Goal: Information Seeking & Learning: Find specific fact

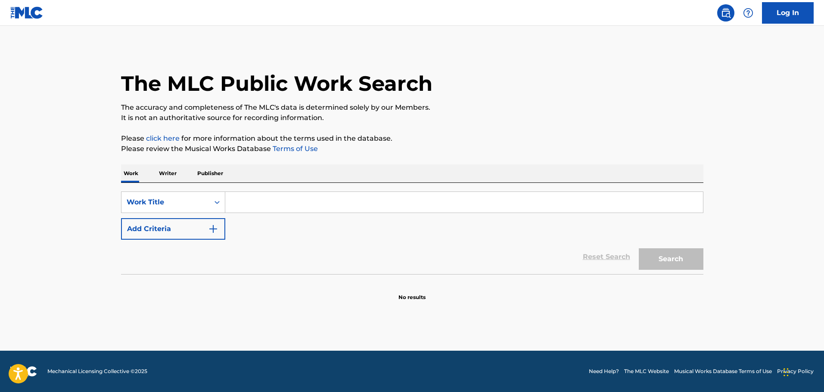
click at [255, 190] on div "SearchWithCriteriadea3923e-82d9-4ec2-bb66-fa5a0a7ef76e Work Title Add Criteria …" at bounding box center [412, 228] width 582 height 91
click at [251, 201] on input "Search Form" at bounding box center [464, 202] width 478 height 21
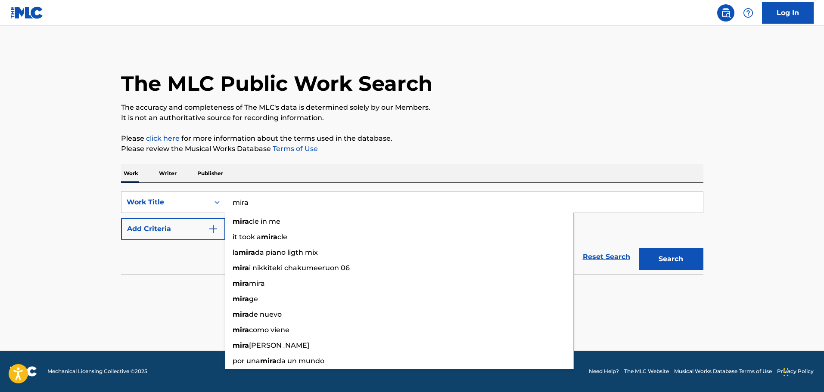
type input "mira"
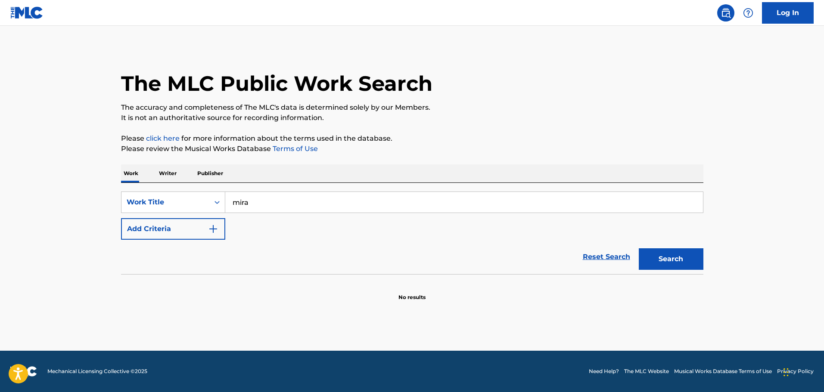
drag, startPoint x: 188, startPoint y: 281, endPoint x: 188, endPoint y: 275, distance: 6.0
click at [188, 280] on section "No results" at bounding box center [412, 290] width 582 height 22
click at [192, 237] on button "Add Criteria" at bounding box center [173, 229] width 104 height 22
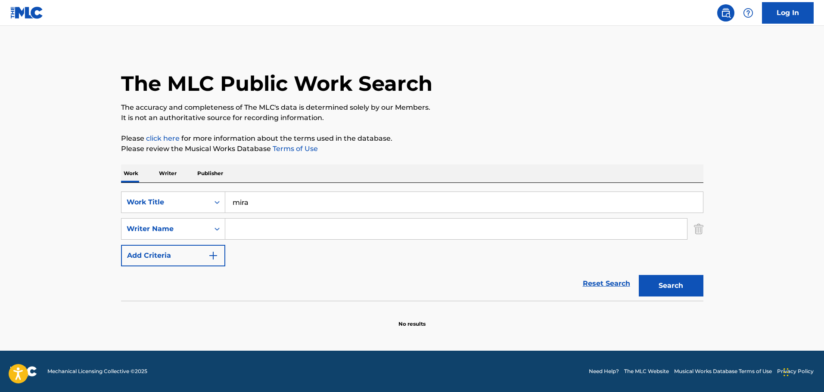
click at [252, 228] on input "Search Form" at bounding box center [456, 229] width 462 height 21
paste input "[PERSON_NAME]"
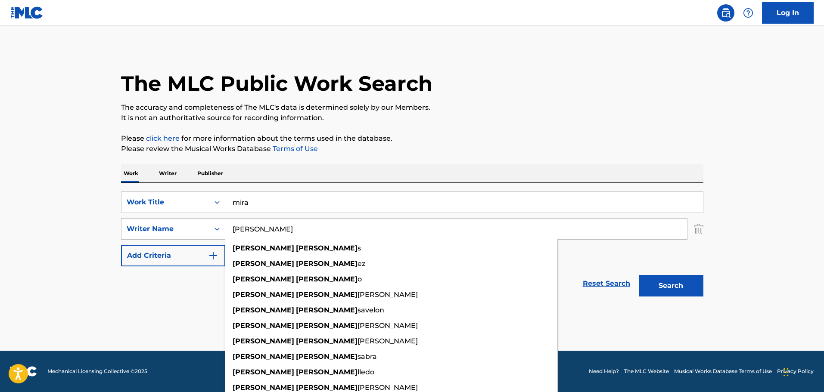
type input "[PERSON_NAME]"
click at [639, 275] on button "Search" at bounding box center [671, 286] width 65 height 22
